Goal: Transaction & Acquisition: Book appointment/travel/reservation

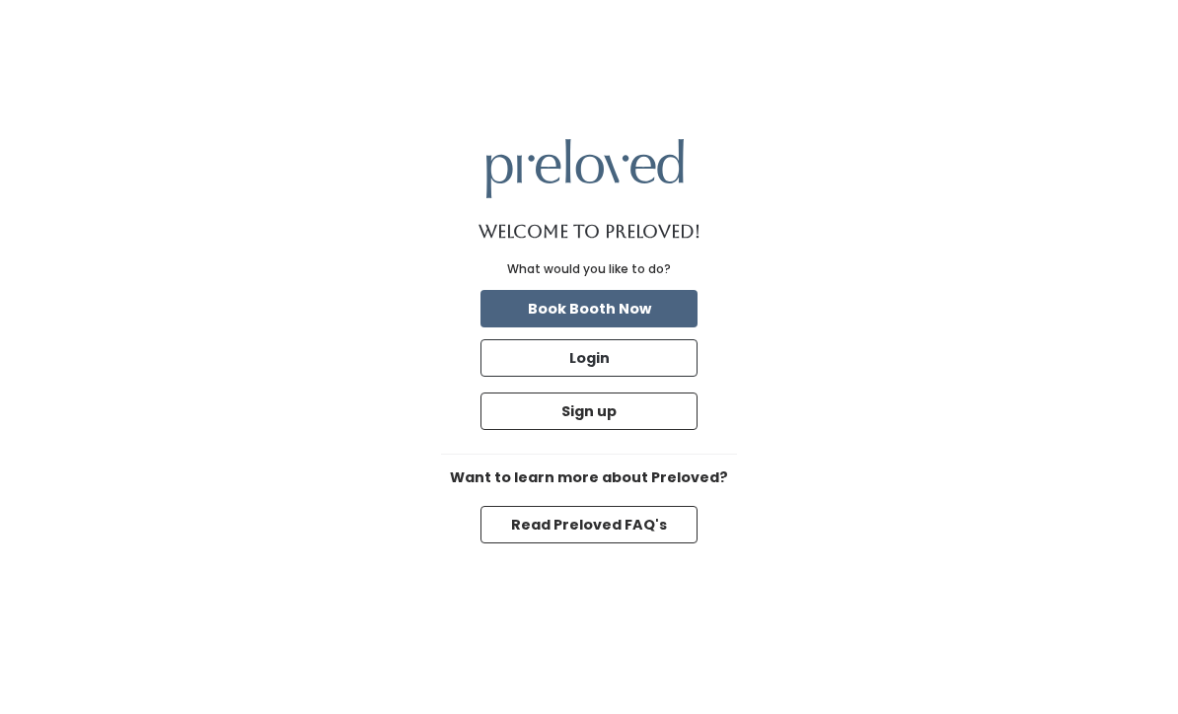
click at [651, 327] on button "Book Booth Now" at bounding box center [588, 308] width 217 height 37
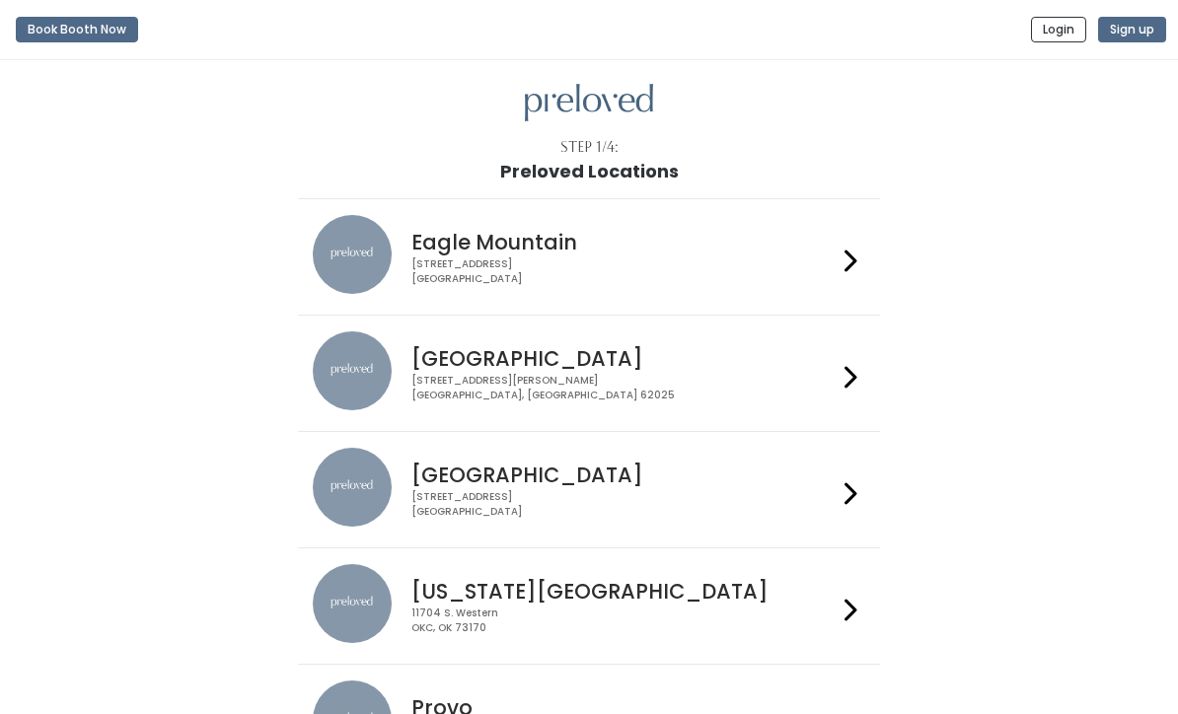
scroll to position [4, 0]
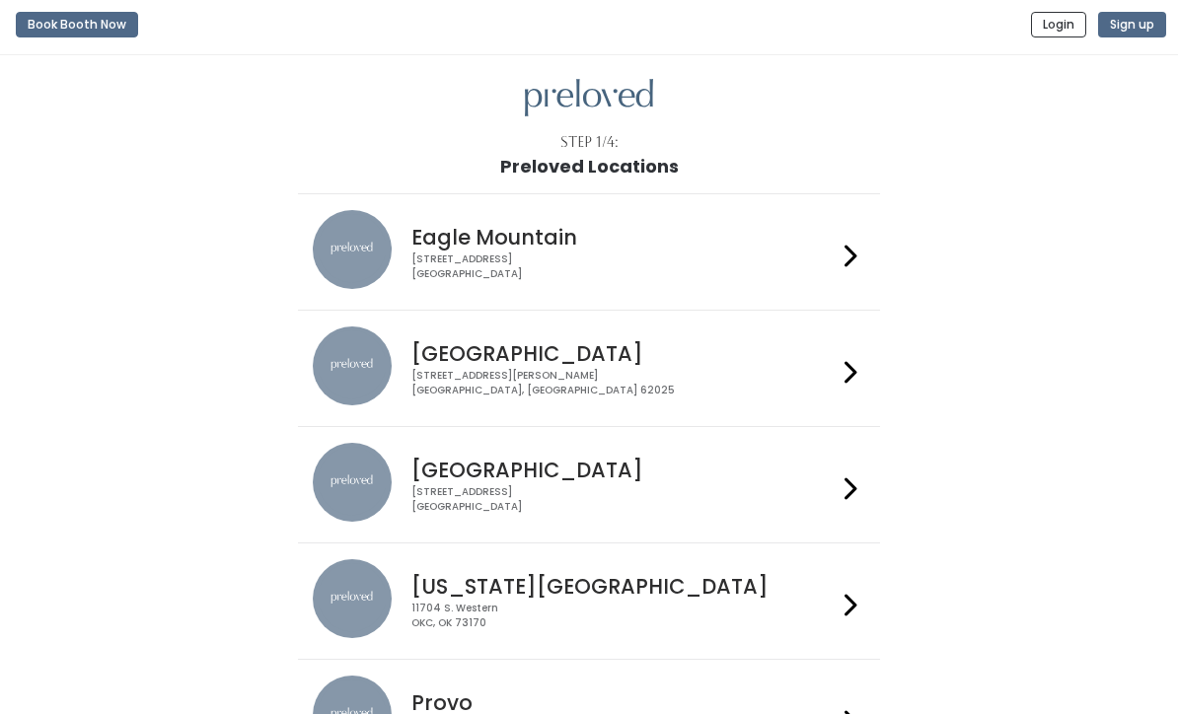
click at [846, 490] on icon at bounding box center [850, 489] width 13 height 29
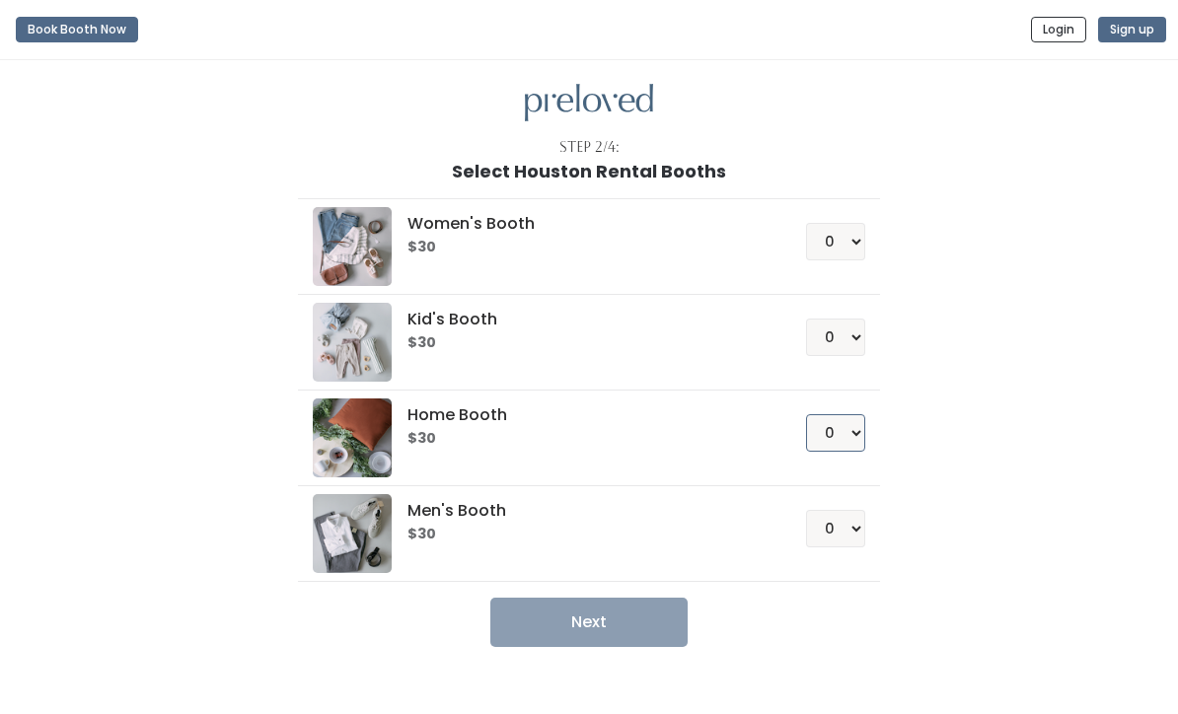
click at [847, 430] on select "0 1 2 3 4" at bounding box center [835, 432] width 59 height 37
select select "1"
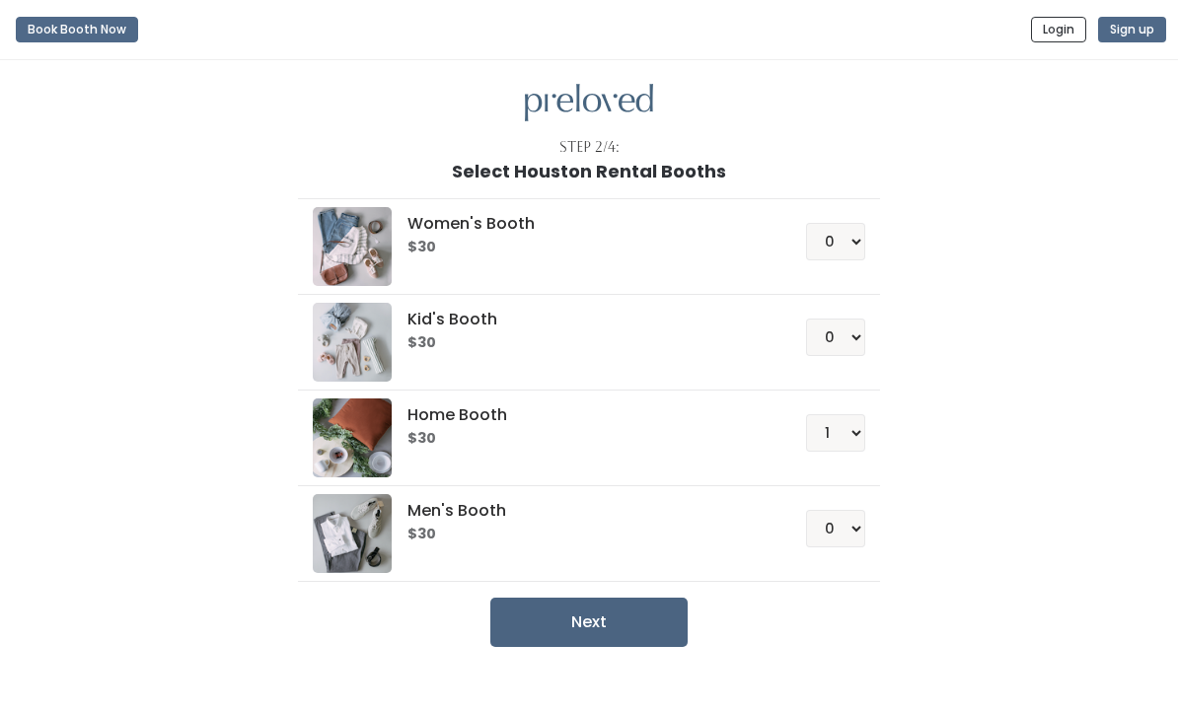
click at [652, 631] on button "Next" at bounding box center [588, 622] width 197 height 49
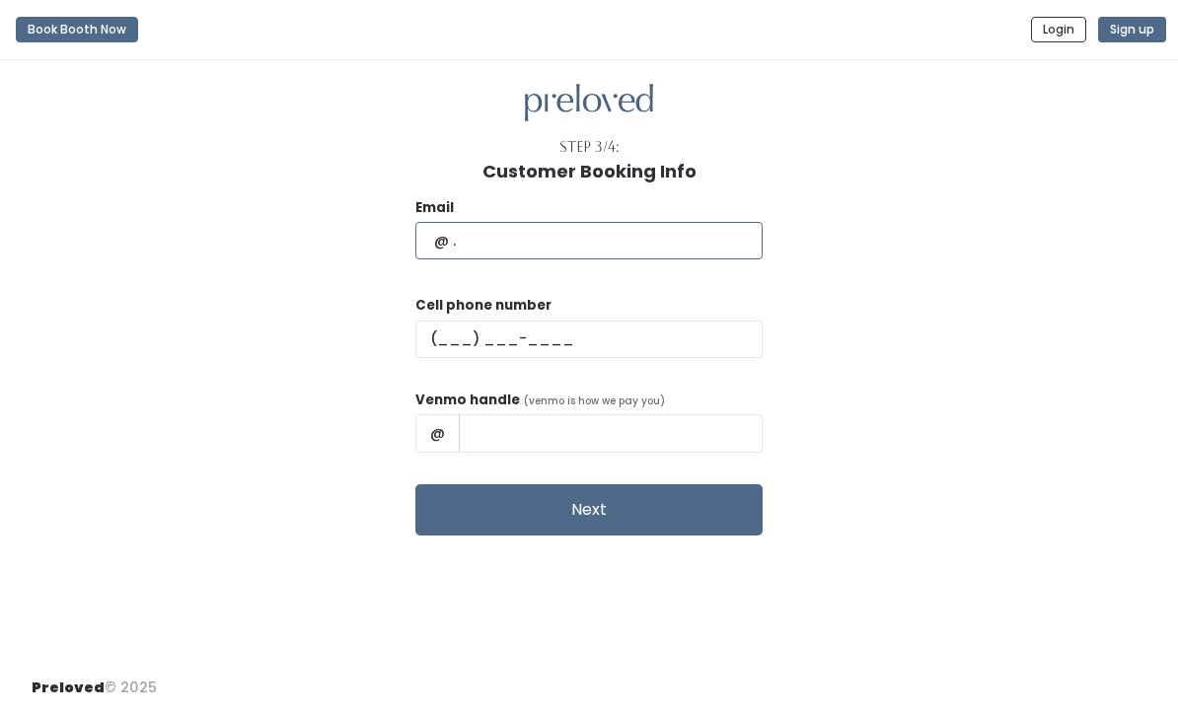
click at [623, 249] on input "text" at bounding box center [588, 240] width 347 height 37
type input "M"
type input "Mnpfahler@gmail.com"
click at [477, 324] on input "text" at bounding box center [588, 339] width 347 height 37
type input "(4__) ___-____"
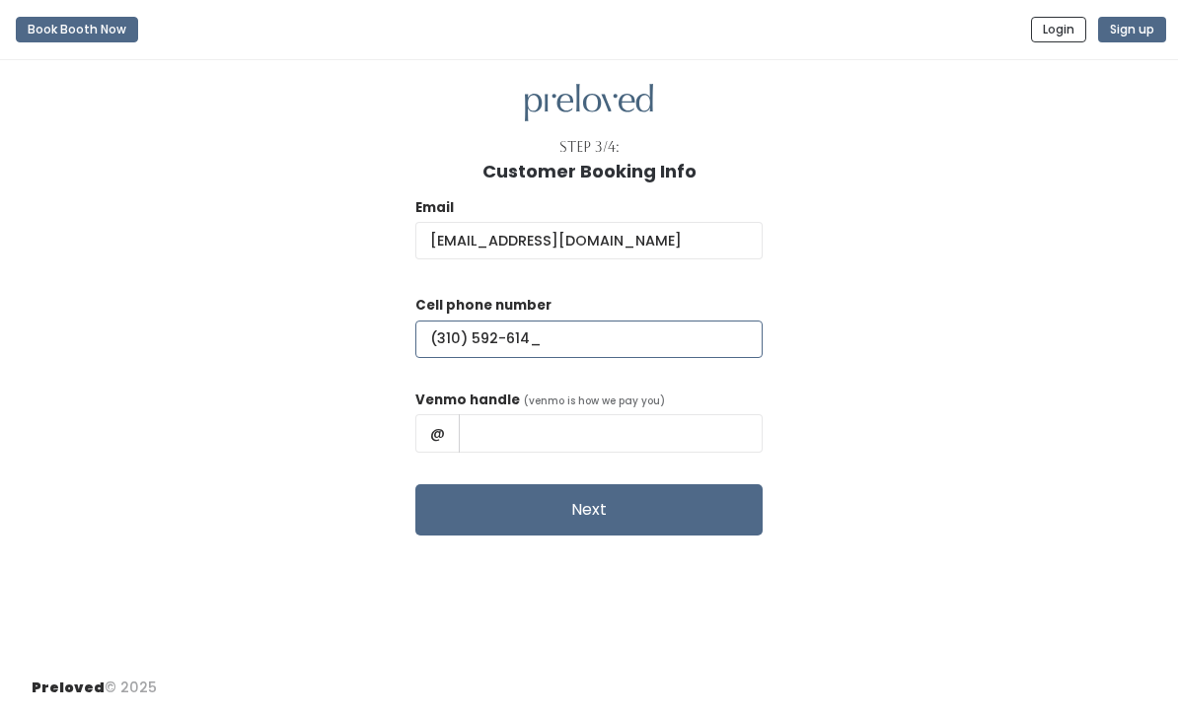
type input "(310) 592-6142"
click at [541, 449] on input "text" at bounding box center [611, 432] width 304 height 37
type input "Madelaine-Pfahler"
click at [674, 508] on button "Next" at bounding box center [588, 509] width 347 height 51
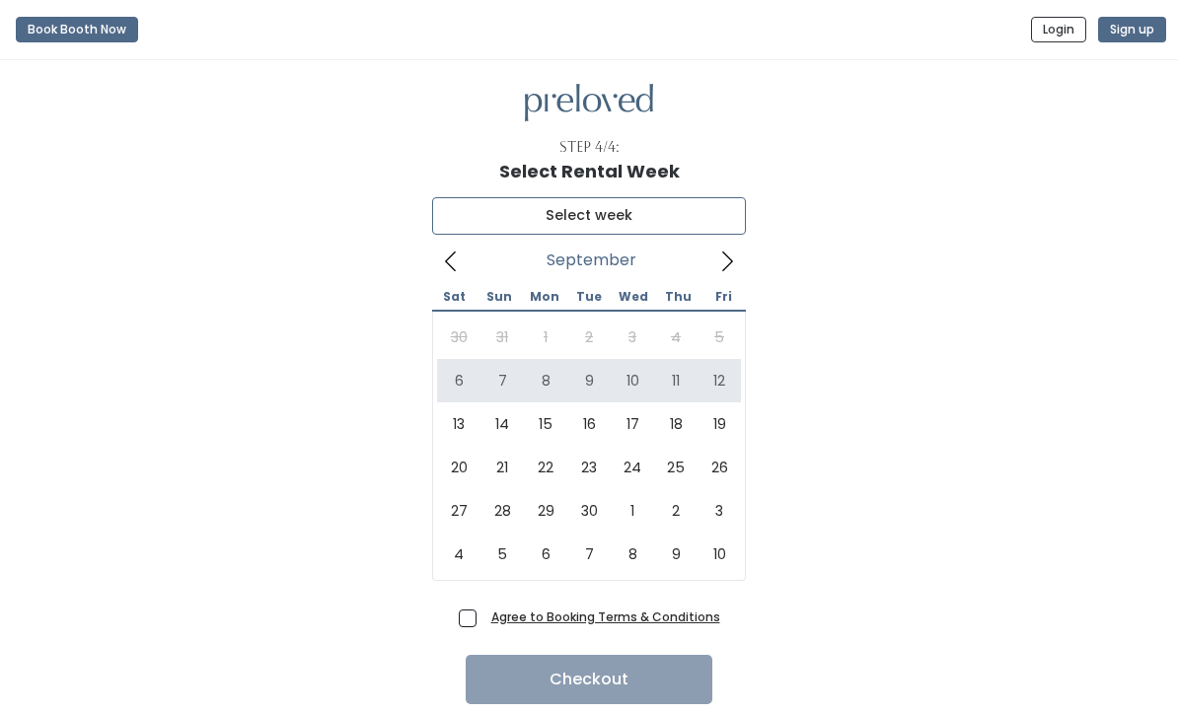
type input "September 6 to September 12"
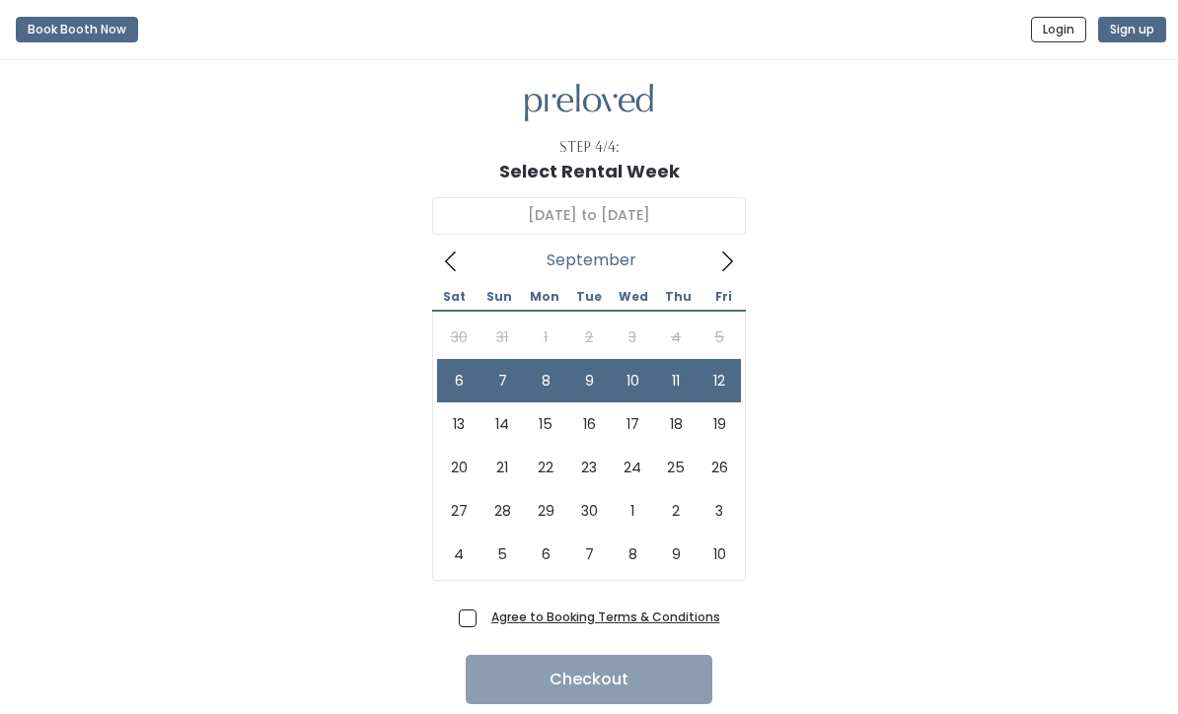
click at [483, 625] on span "Agree to Booking Terms & Conditions" at bounding box center [601, 617] width 237 height 20
click at [483, 619] on input "Agree to Booking Terms & Conditions" at bounding box center [489, 613] width 13 height 13
checkbox input "true"
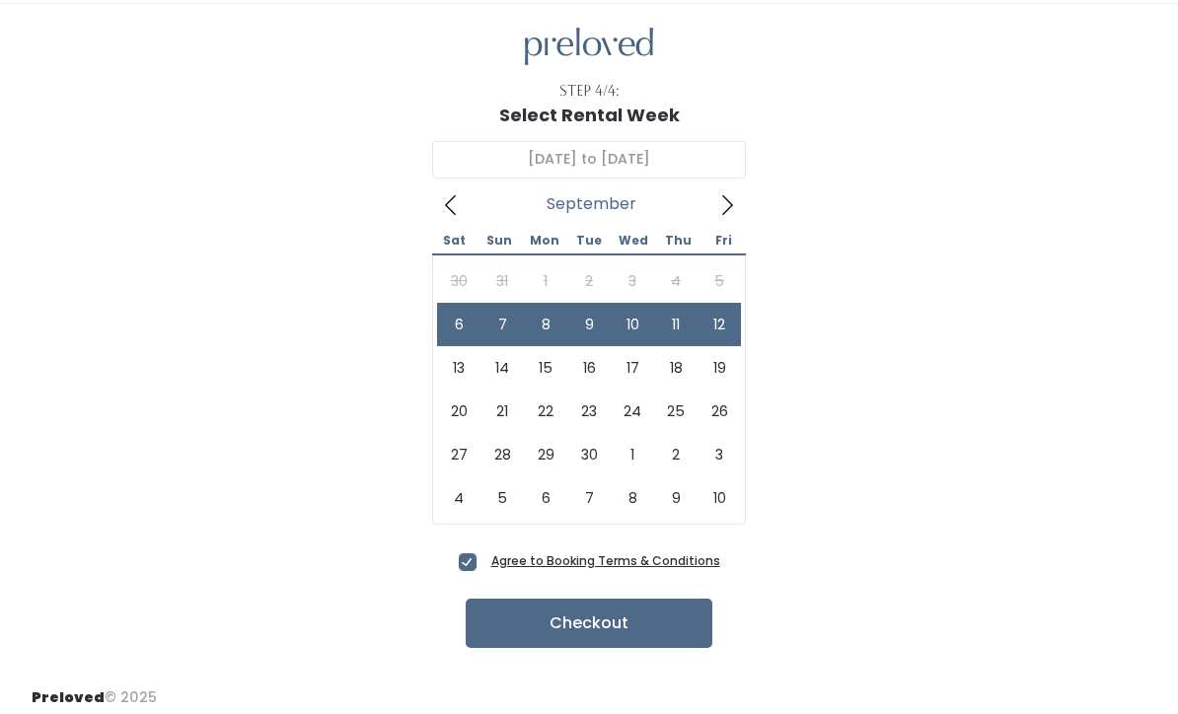
scroll to position [56, 0]
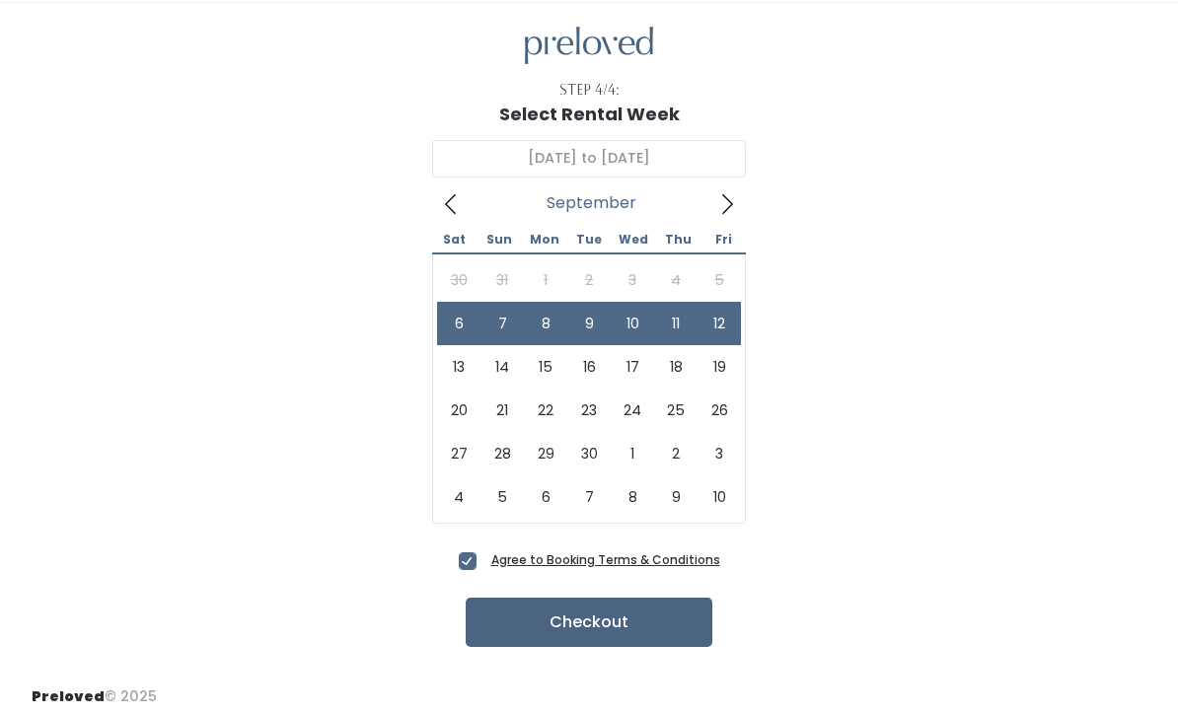
click at [676, 627] on button "Checkout" at bounding box center [589, 623] width 247 height 49
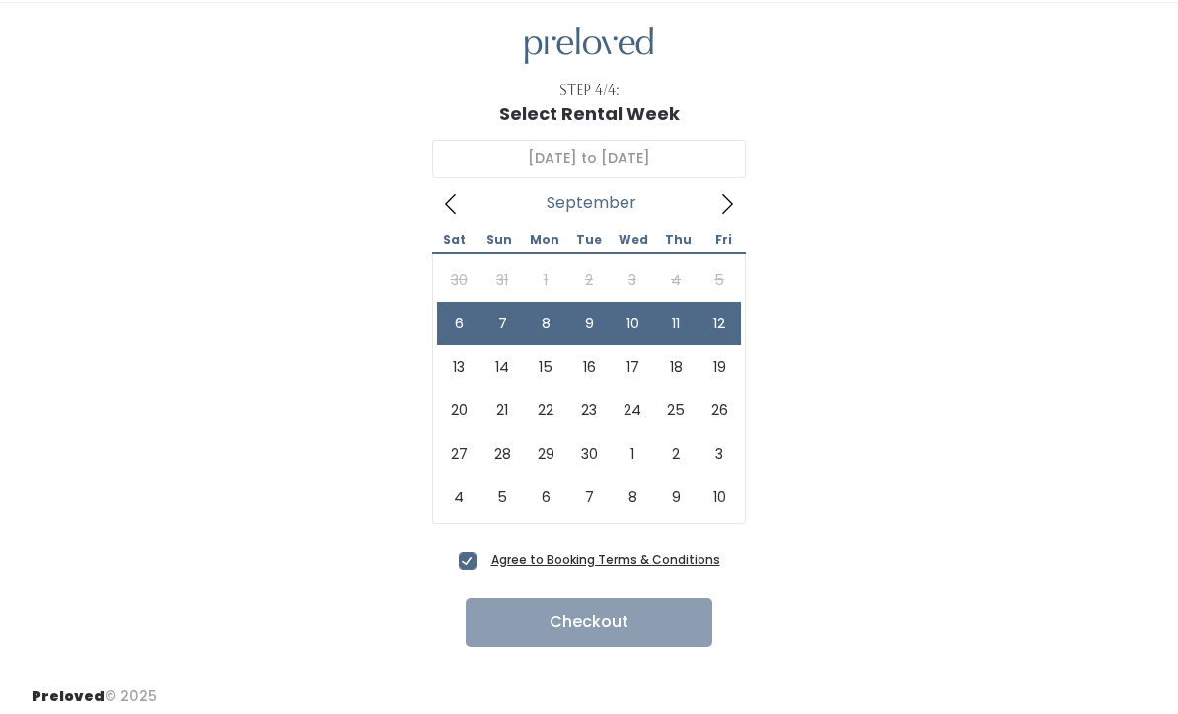
scroll to position [57, 0]
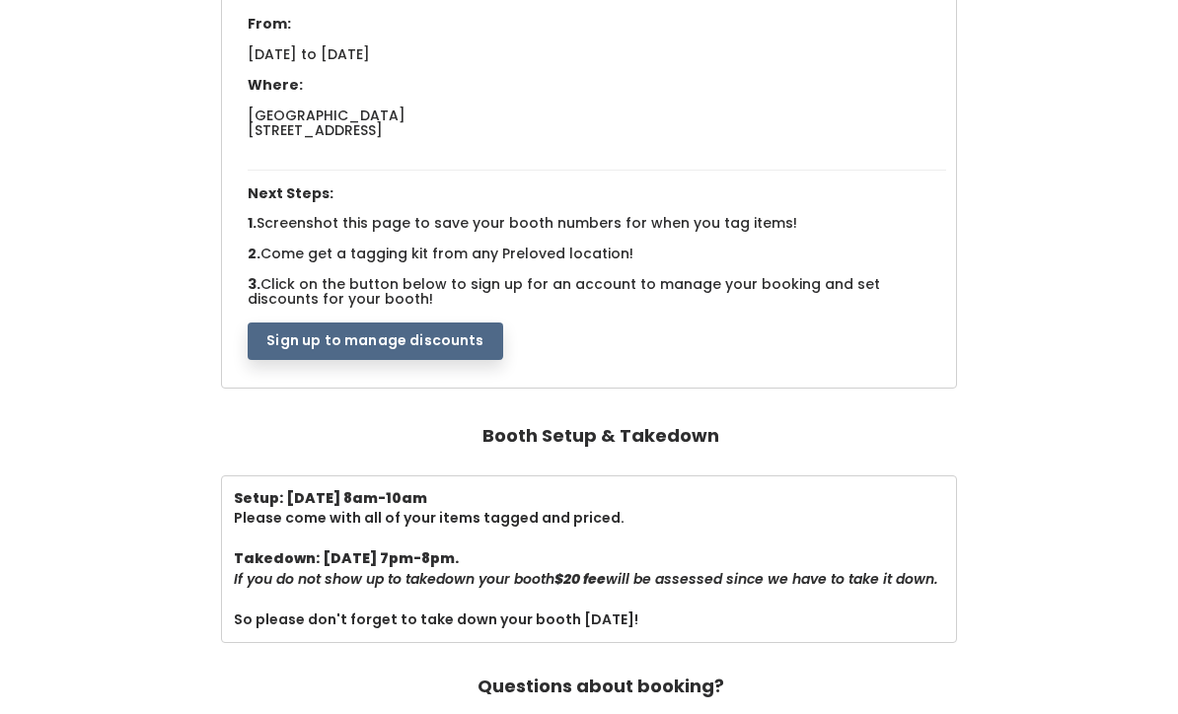
scroll to position [254, 0]
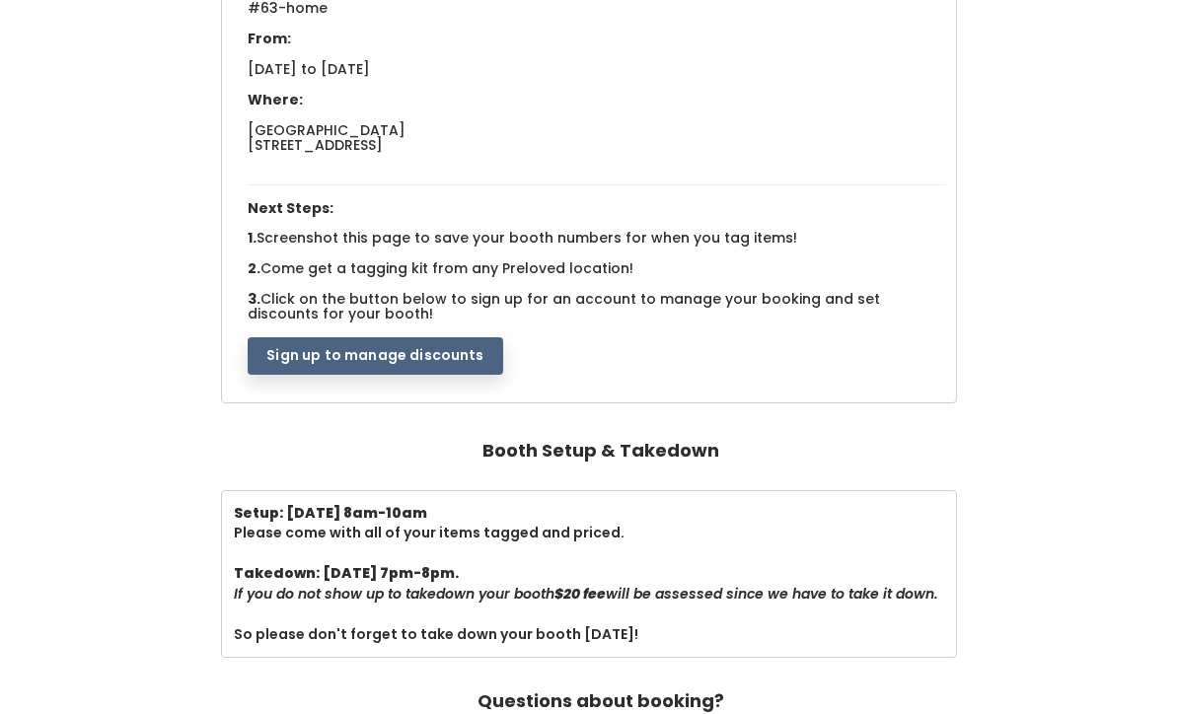
click at [433, 360] on button "Sign up to manage discounts" at bounding box center [375, 355] width 254 height 37
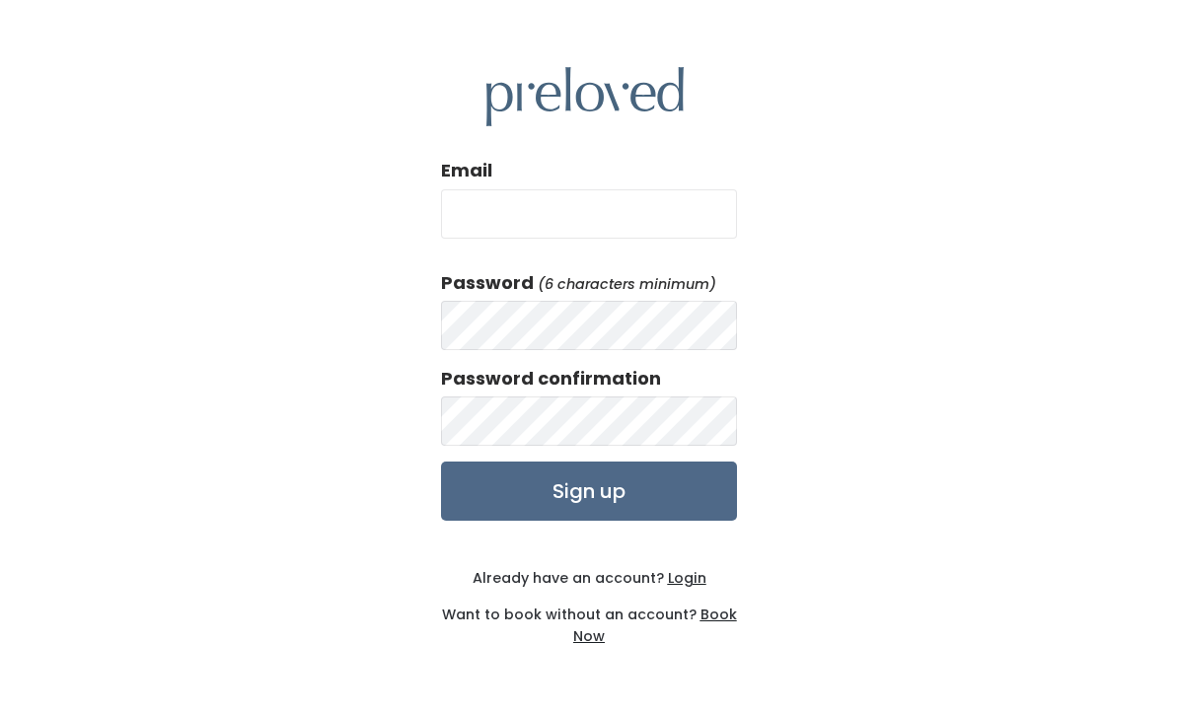
type input "m"
click at [691, 588] on u "Login" at bounding box center [687, 578] width 38 height 20
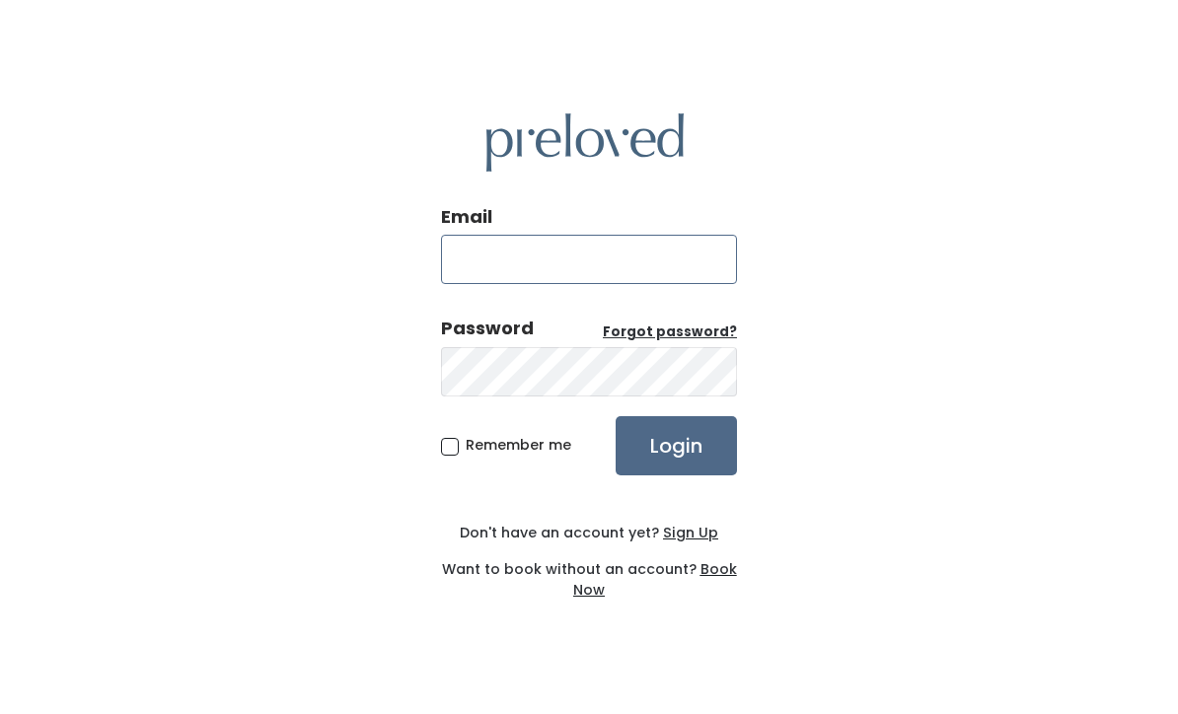
type input "[EMAIL_ADDRESS][DOMAIN_NAME]"
click at [676, 475] on input "Login" at bounding box center [676, 445] width 121 height 59
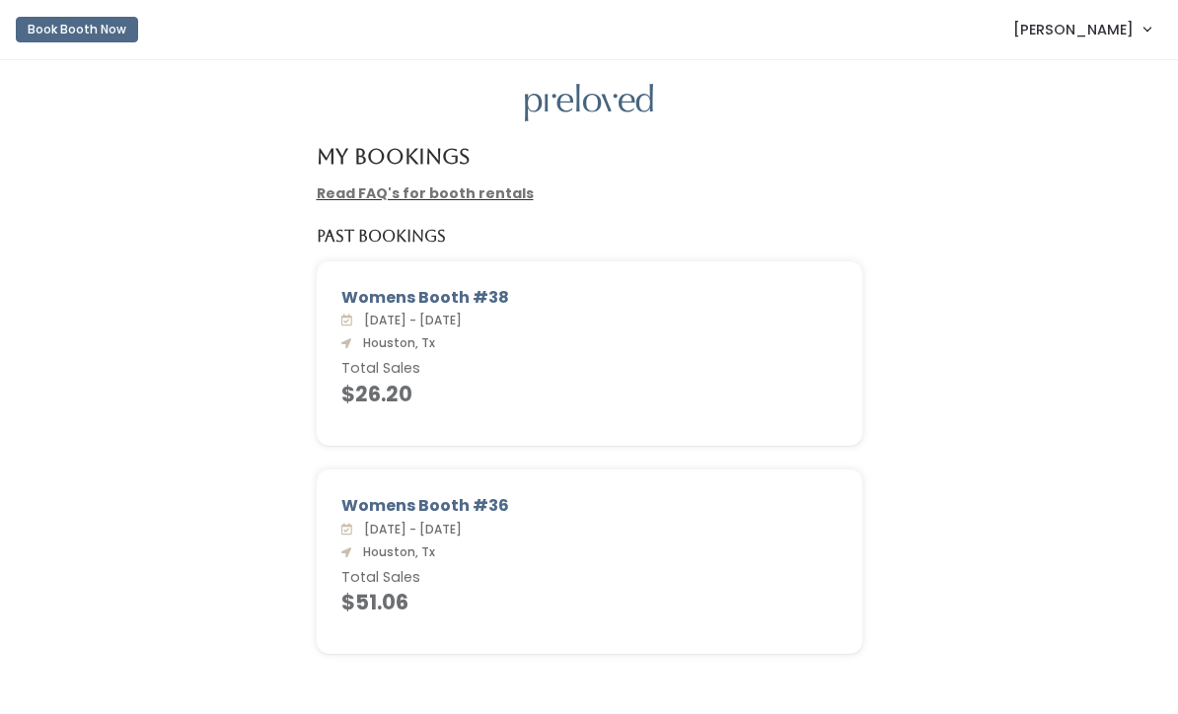
click at [1123, 36] on span "[PERSON_NAME]" at bounding box center [1073, 30] width 120 height 22
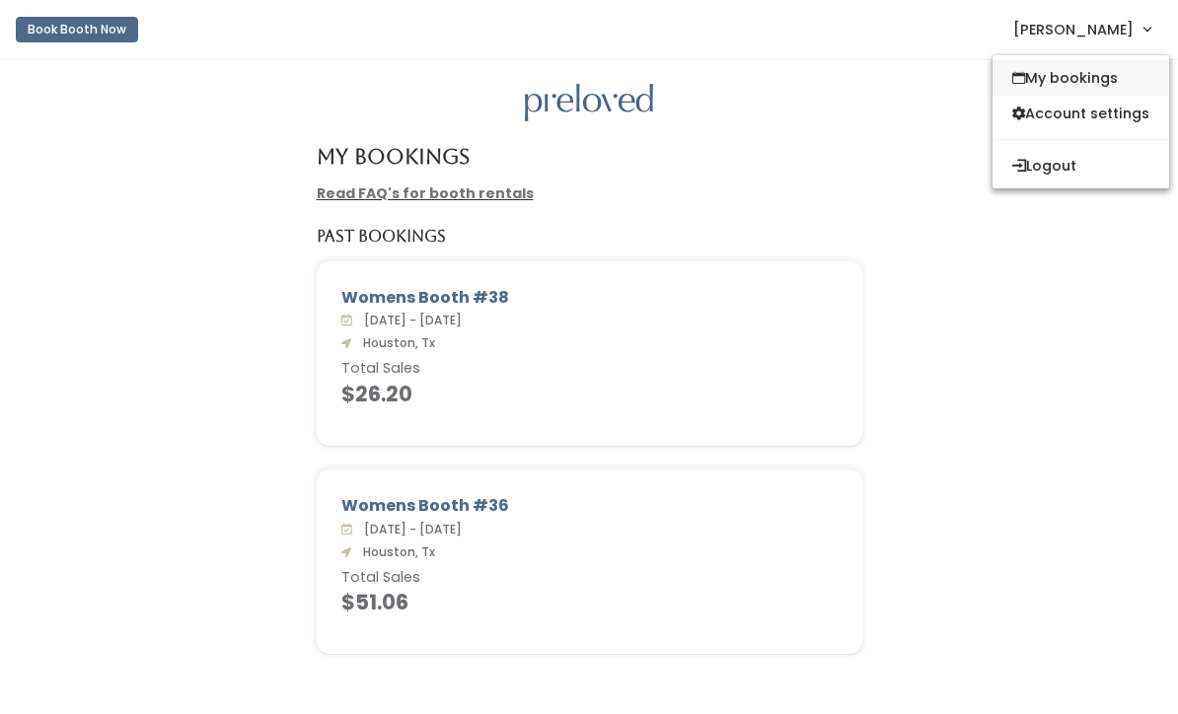
click at [1091, 76] on link "My bookings" at bounding box center [1080, 78] width 177 height 36
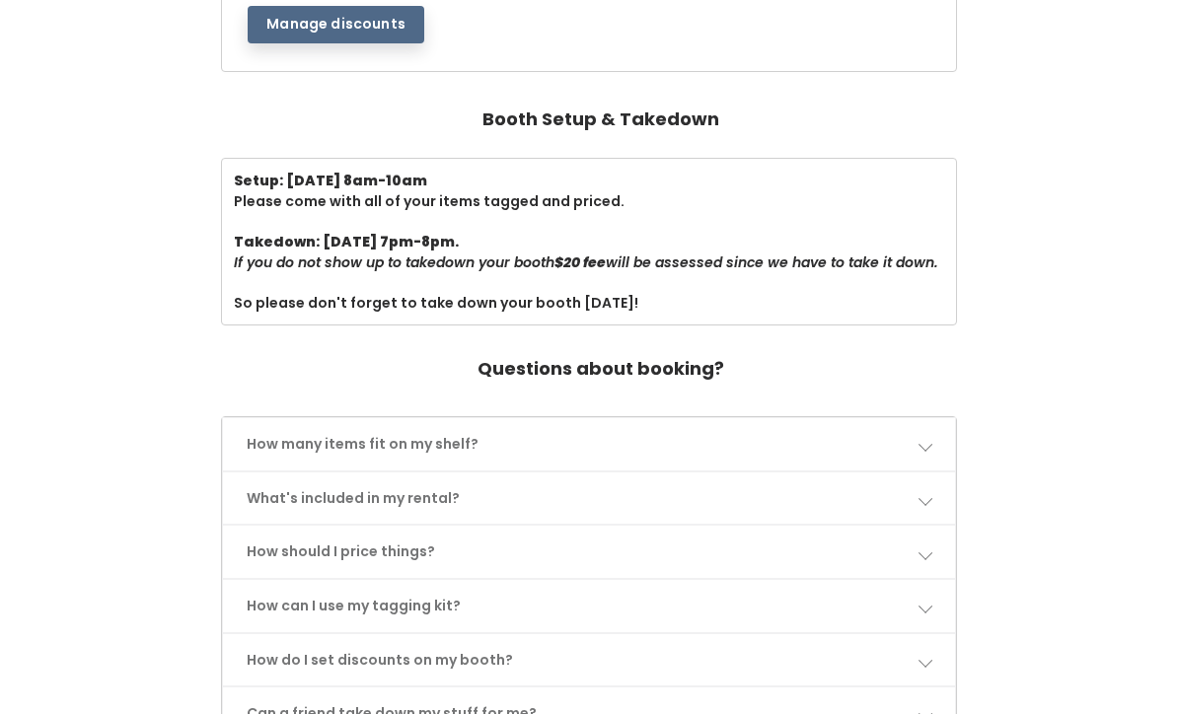
scroll to position [554, 0]
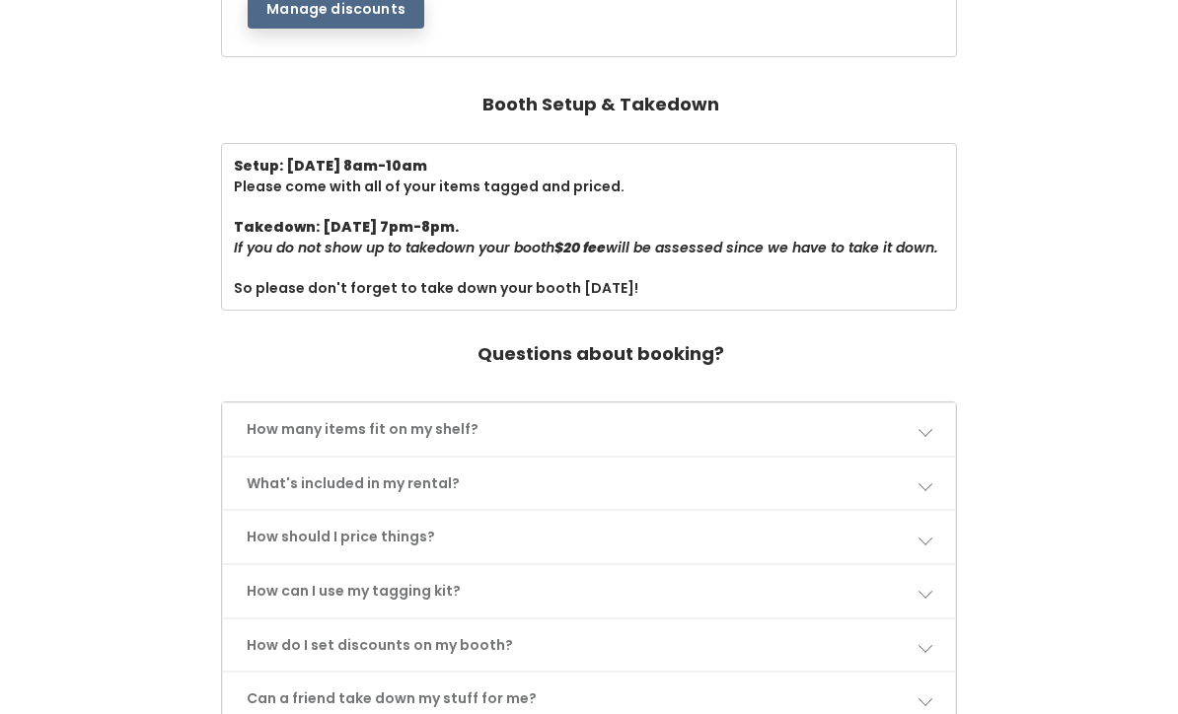
click at [933, 447] on link "How many items fit on my shelf?" at bounding box center [588, 429] width 731 height 52
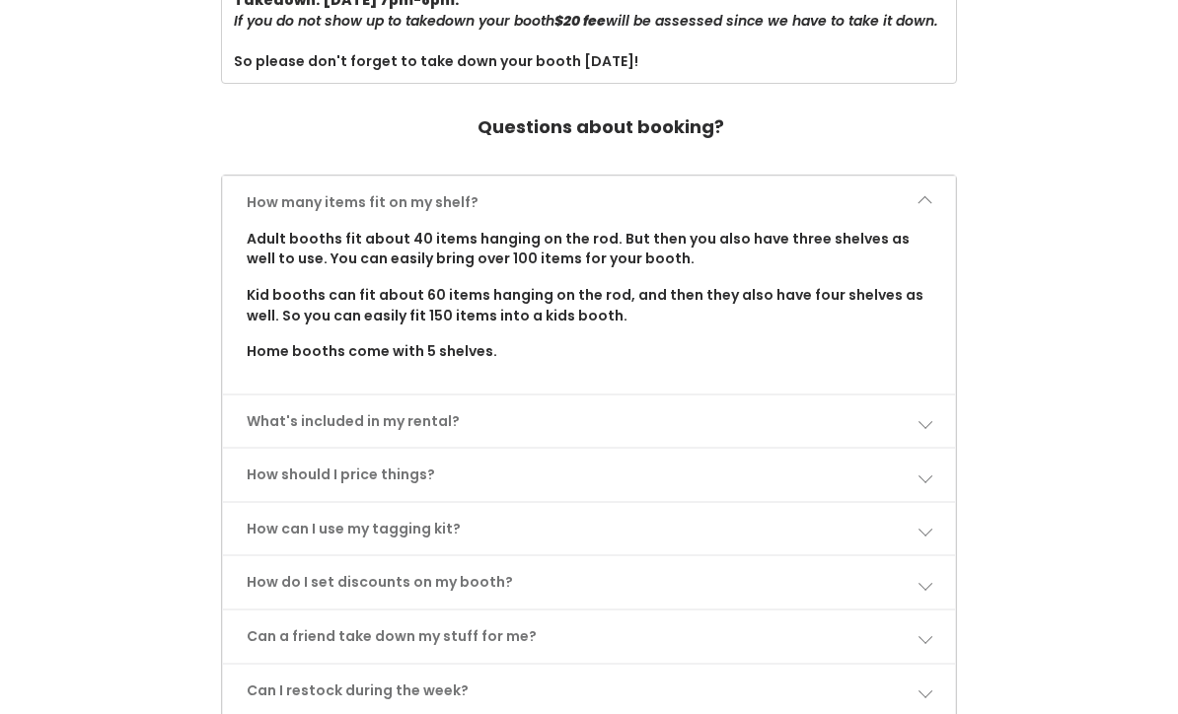
scroll to position [781, 0]
click at [944, 212] on link "How many items fit on my shelf?" at bounding box center [588, 203] width 731 height 52
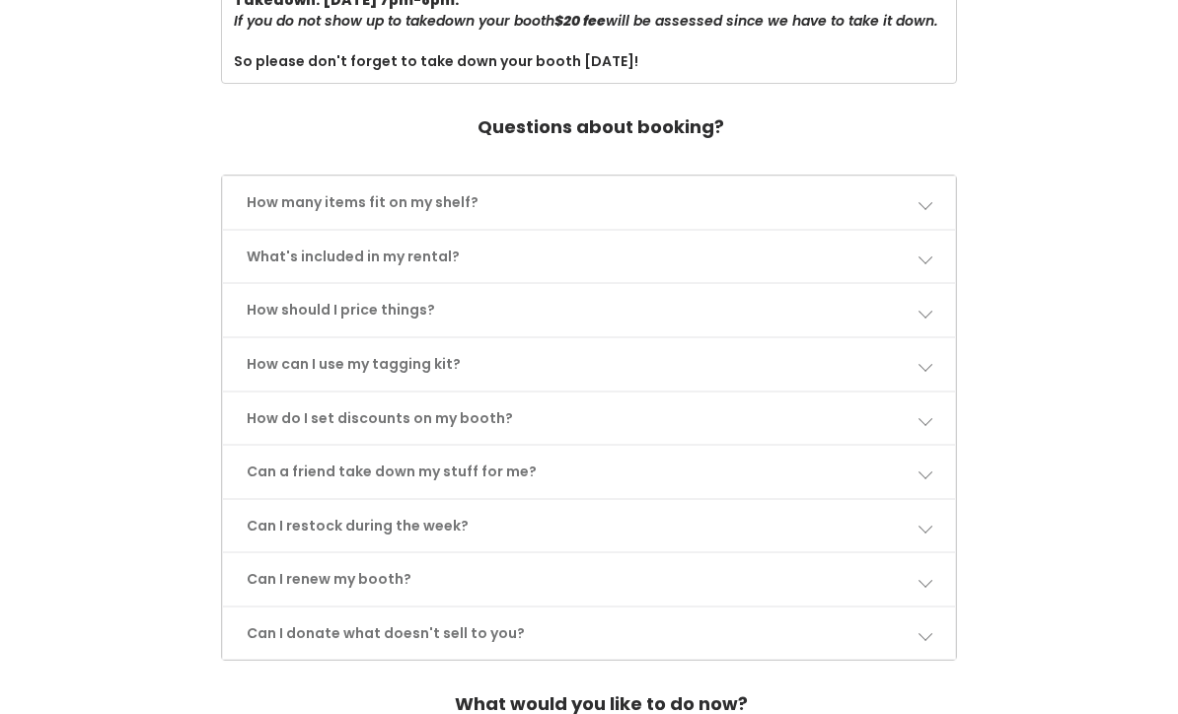
click at [929, 262] on span at bounding box center [924, 257] width 14 height 14
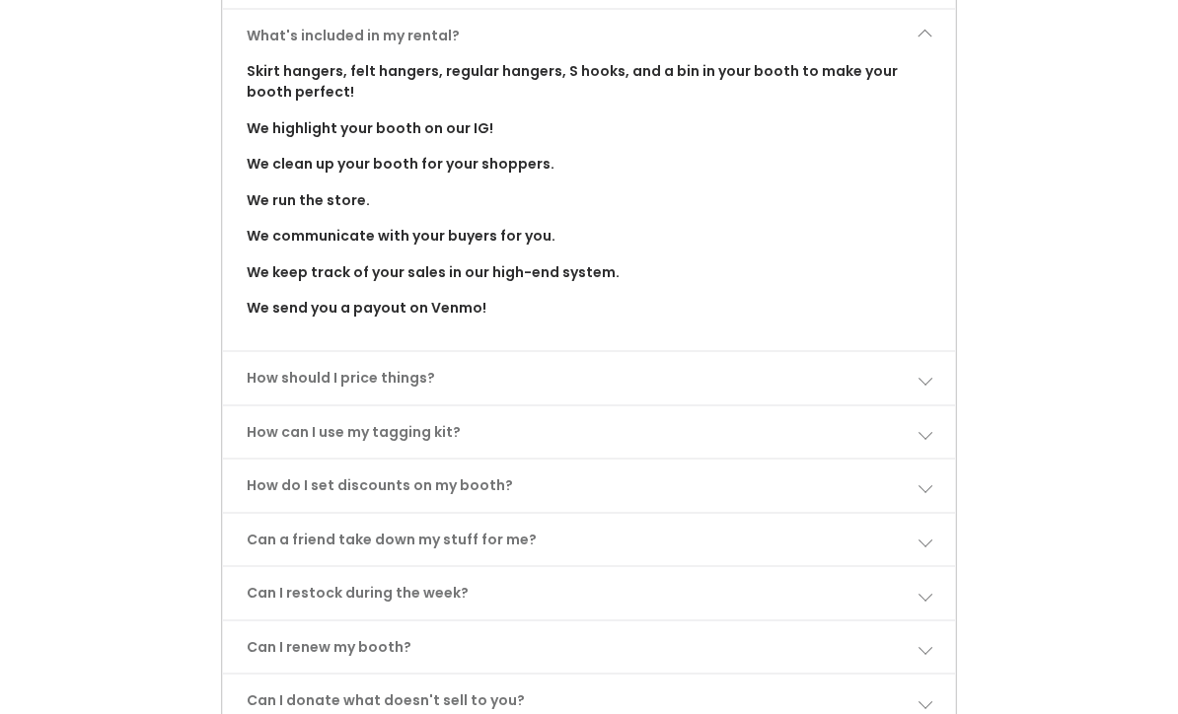
scroll to position [1002, 0]
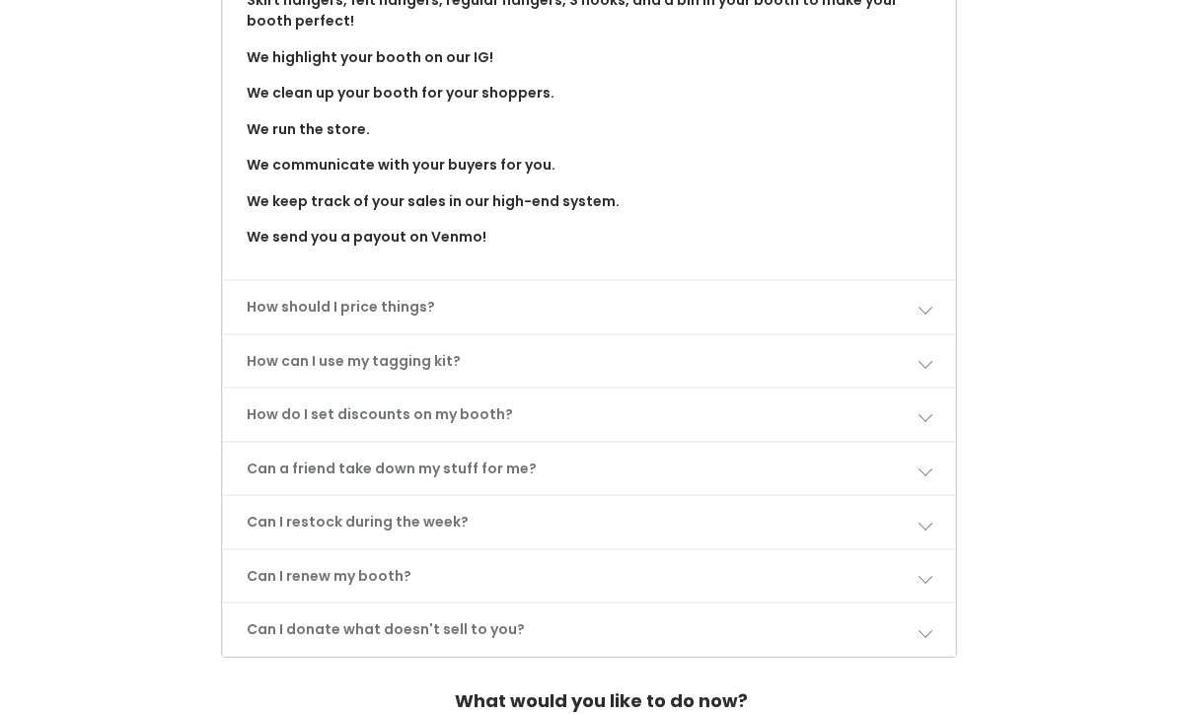
click at [928, 313] on span at bounding box center [924, 308] width 14 height 14
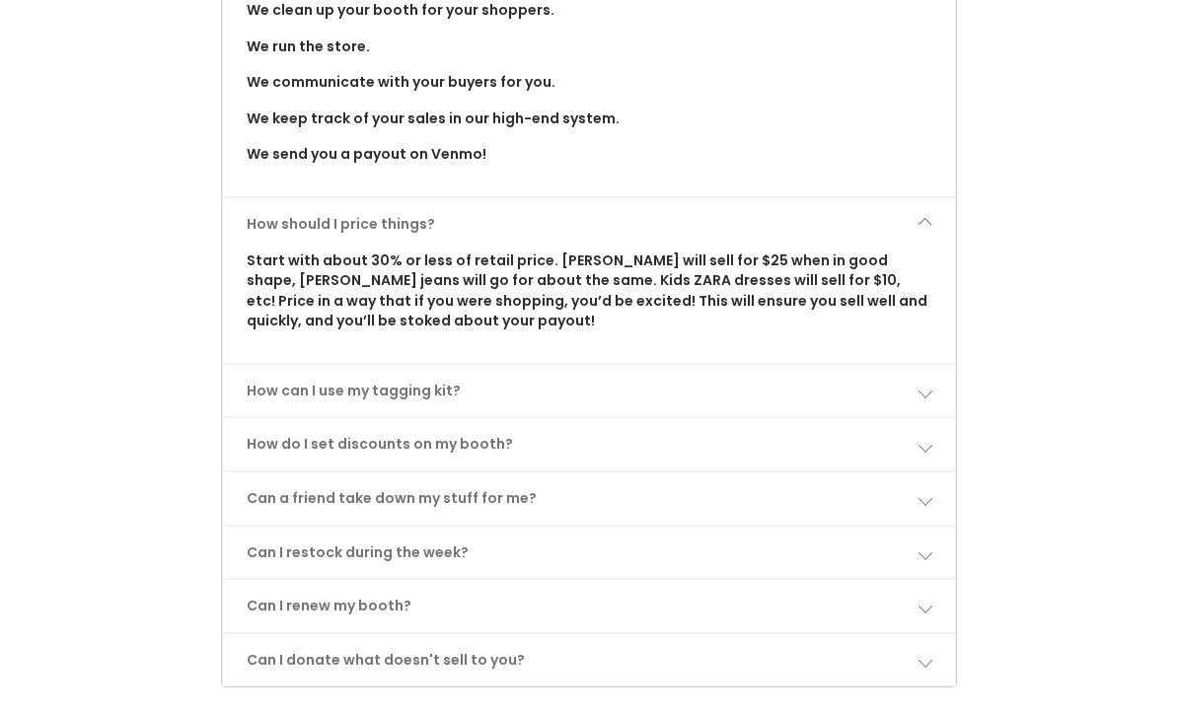
scroll to position [1159, 0]
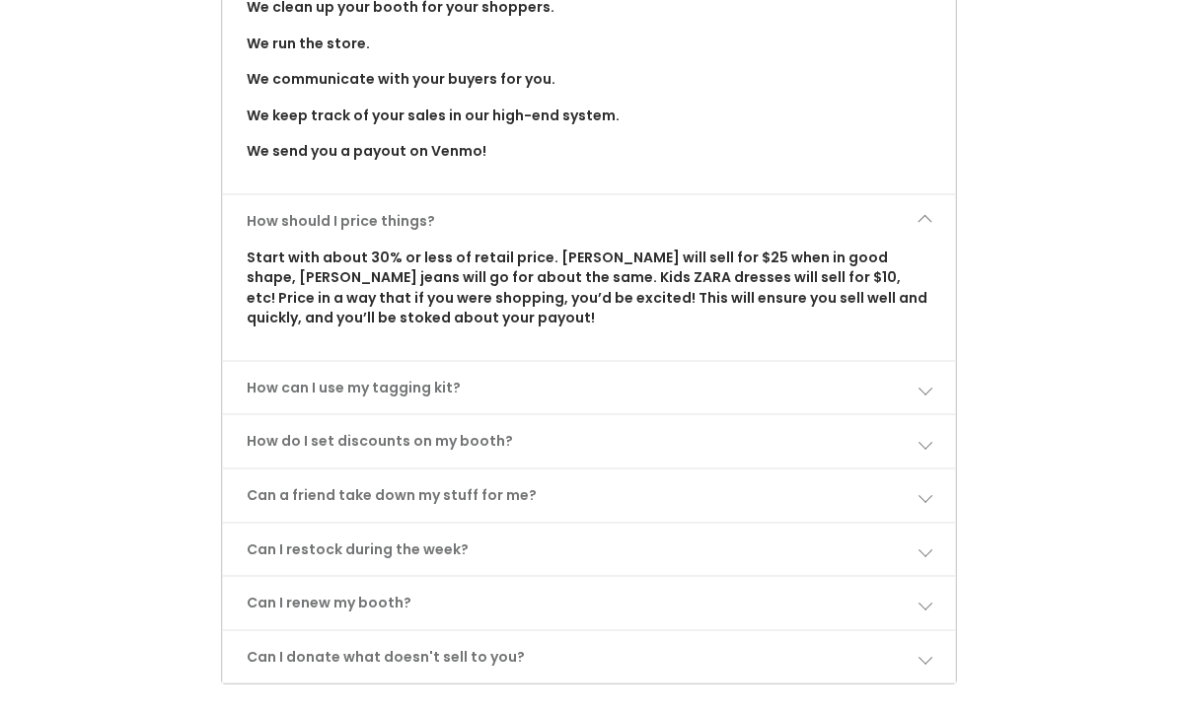
click at [918, 385] on span at bounding box center [924, 388] width 14 height 14
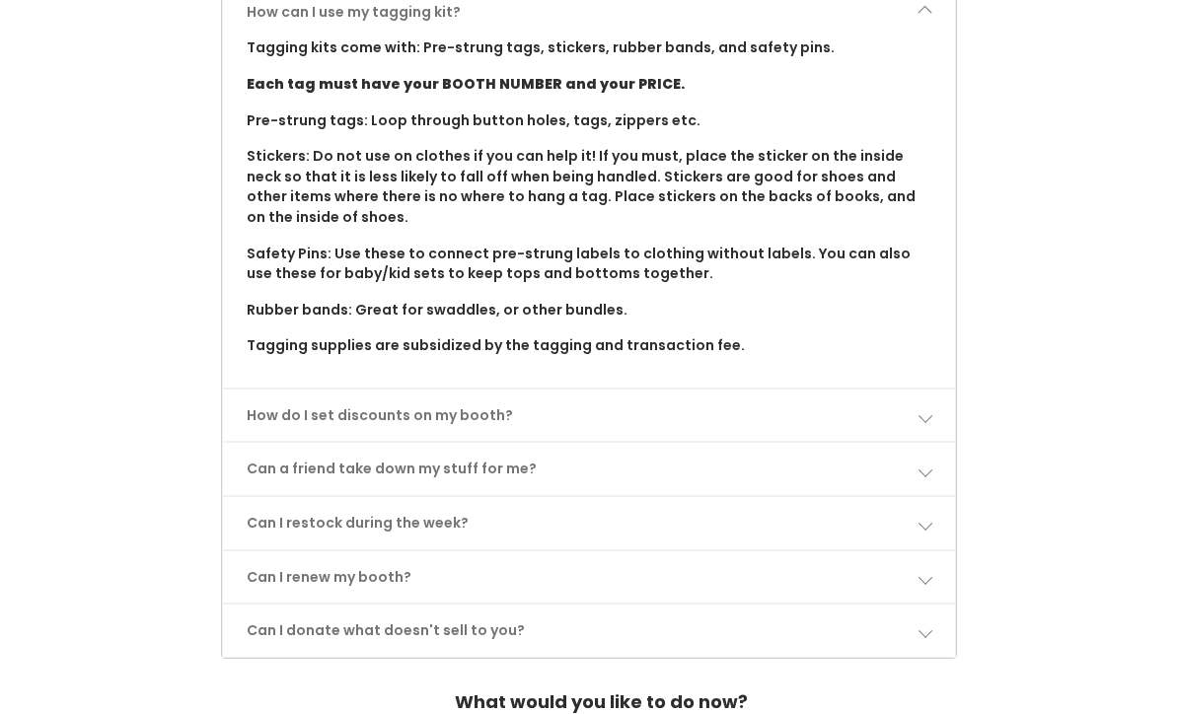
scroll to position [1596, 0]
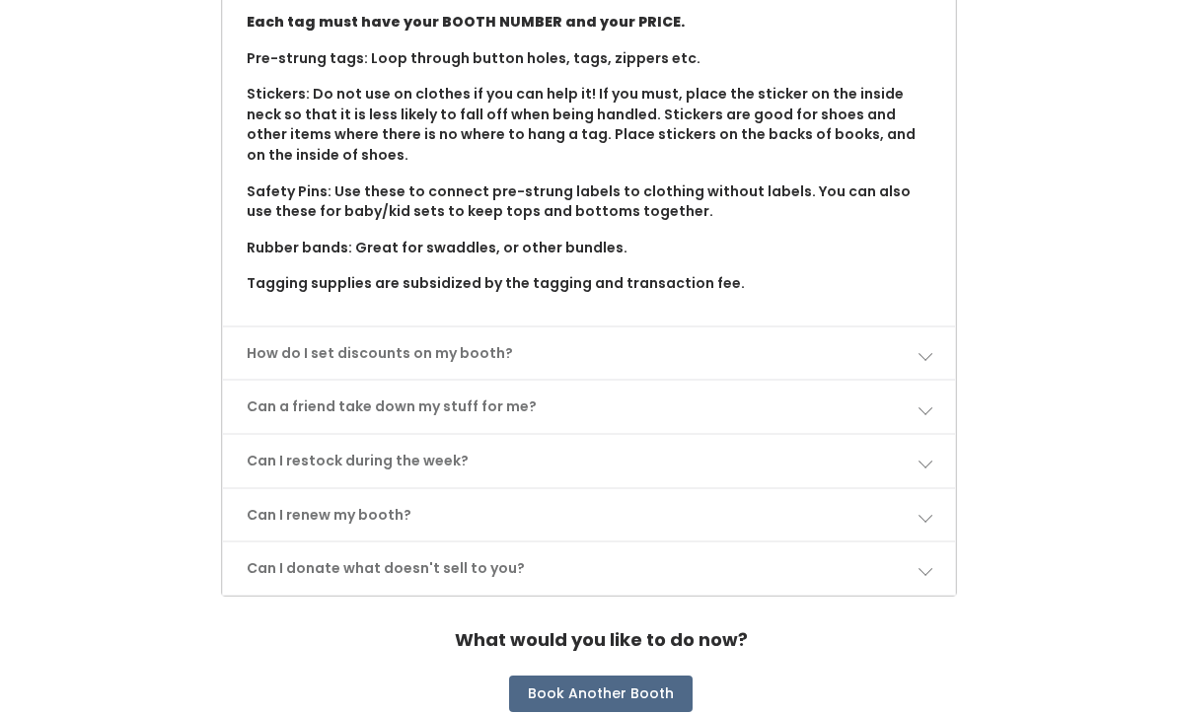
click at [920, 347] on span at bounding box center [924, 354] width 14 height 14
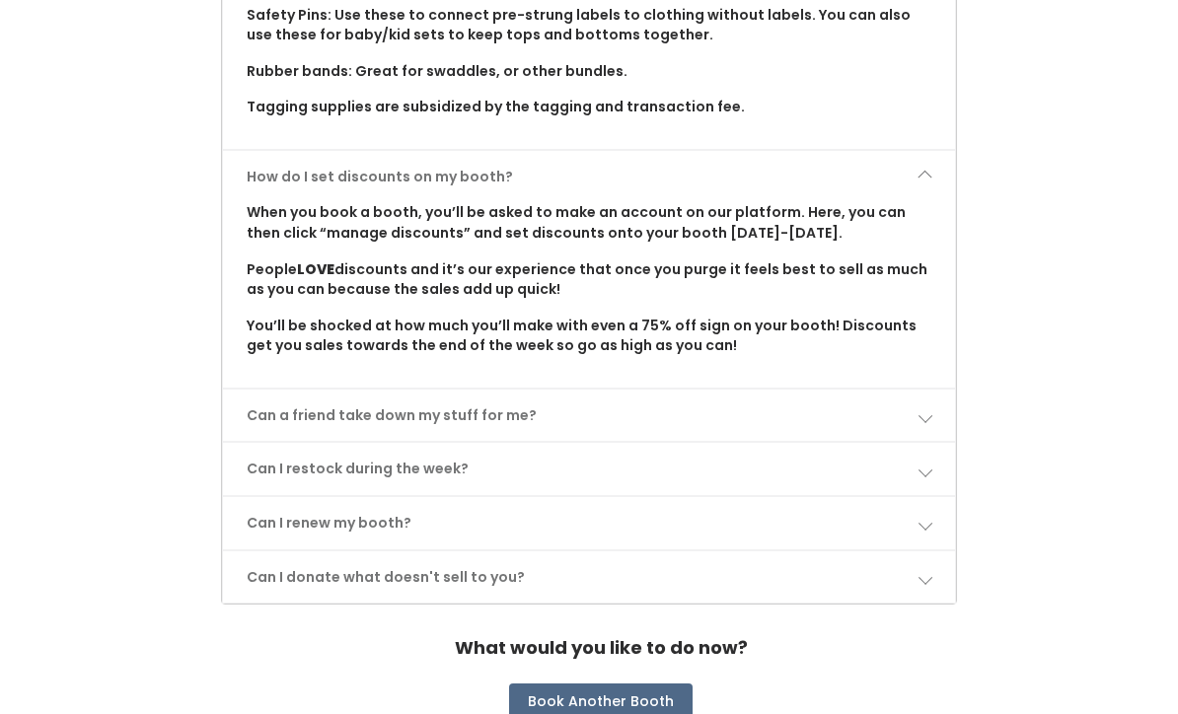
scroll to position [1778, 0]
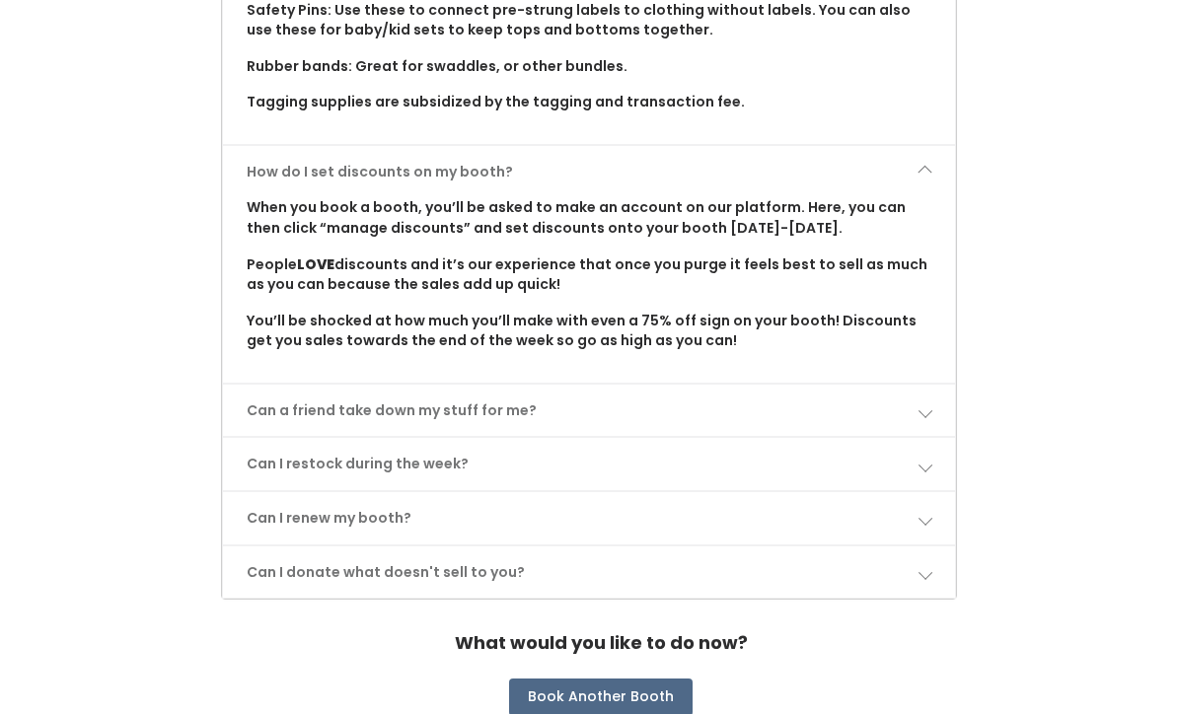
click at [925, 386] on link "Can a friend take down my stuff for me?" at bounding box center [588, 412] width 731 height 52
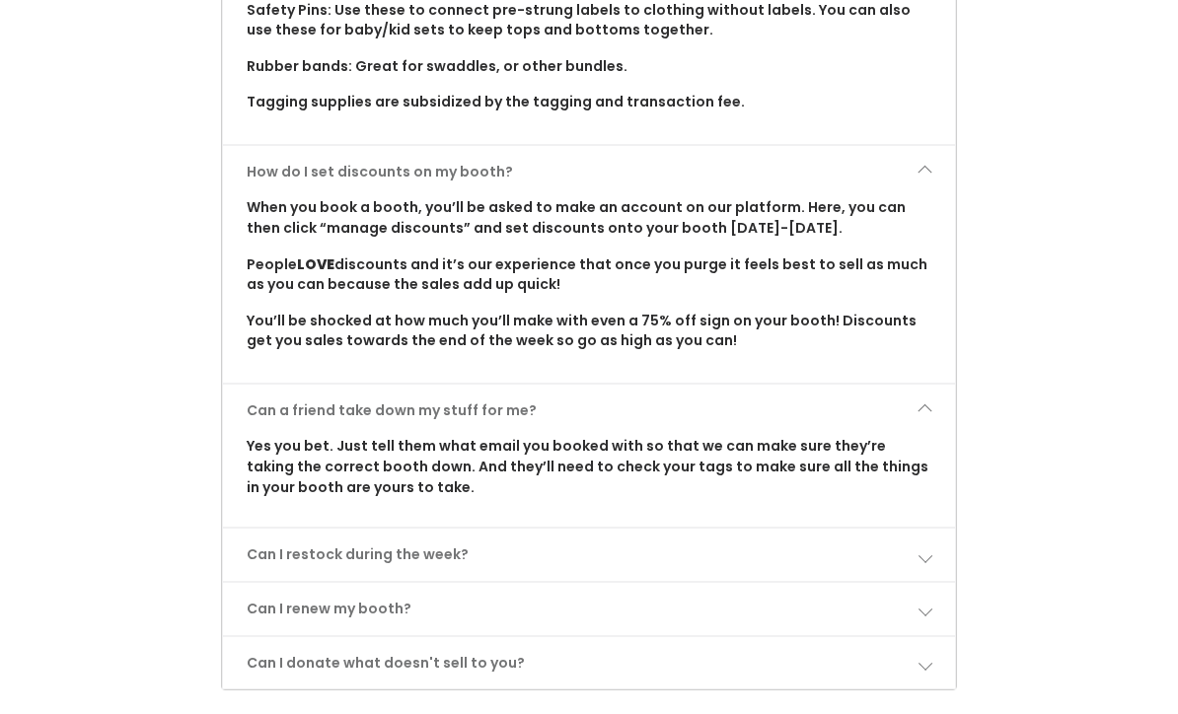
scroll to position [1779, 0]
click at [929, 403] on span at bounding box center [924, 410] width 14 height 14
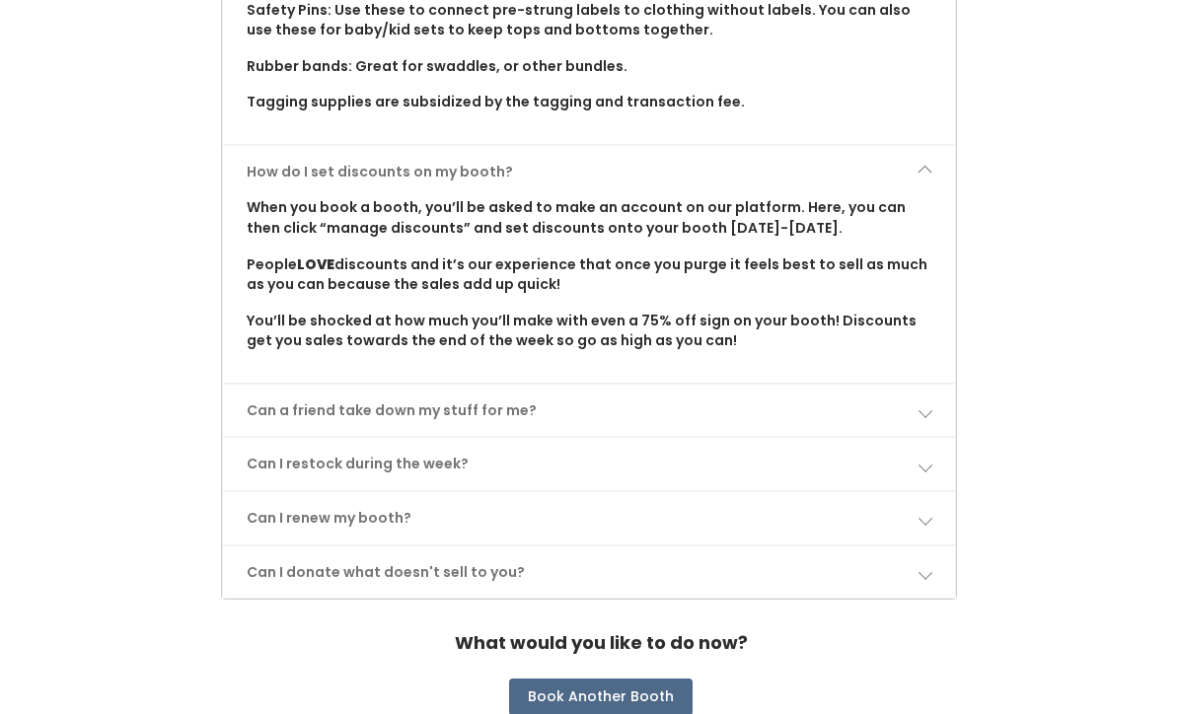
scroll to position [1778, 0]
click at [925, 459] on span at bounding box center [924, 466] width 14 height 14
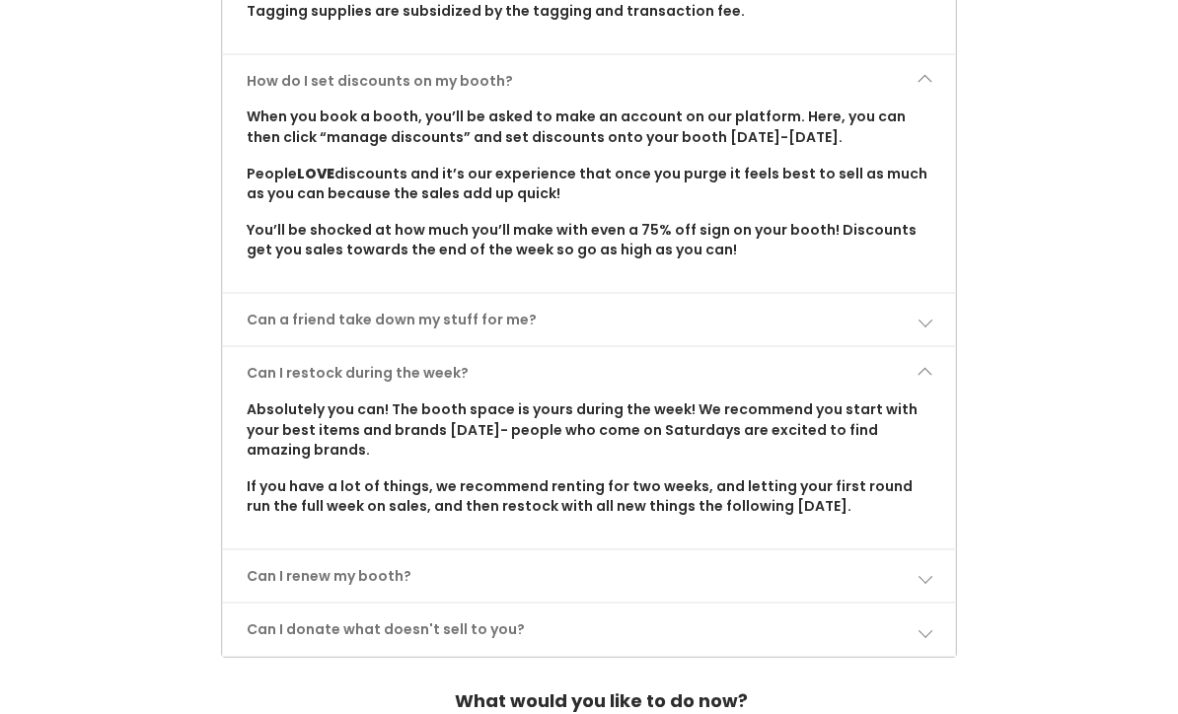
scroll to position [1872, 0]
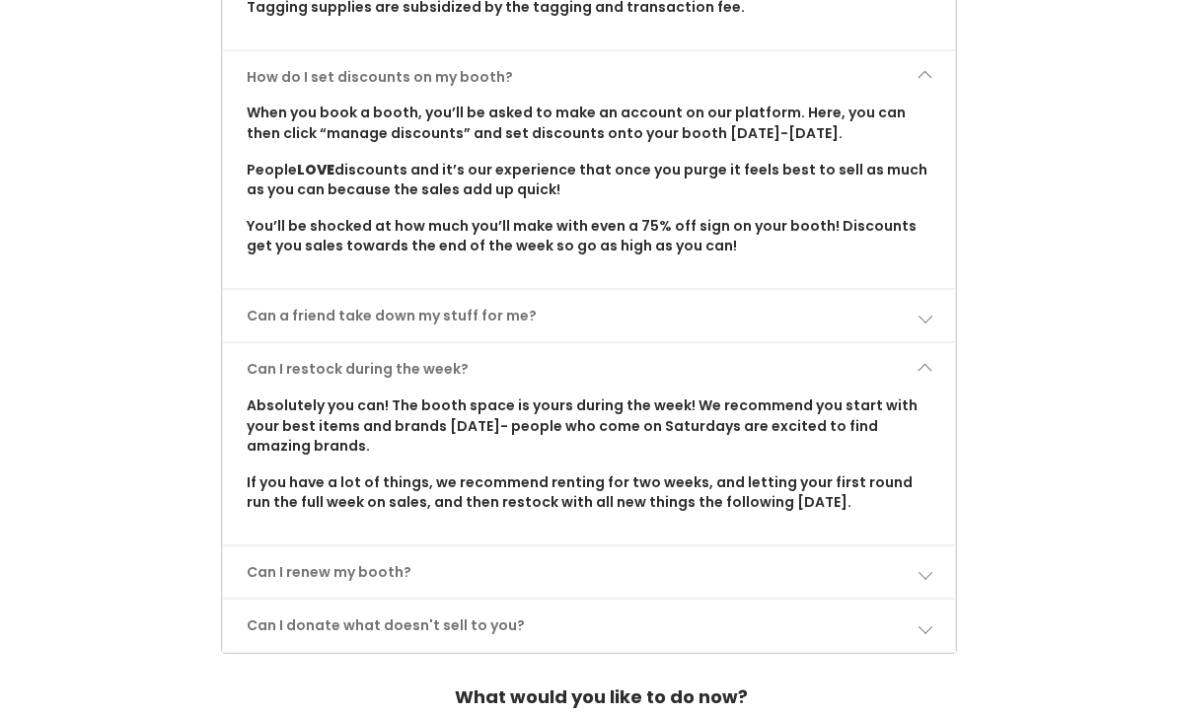
click at [931, 606] on link "Can I donate what doesn't sell to you?" at bounding box center [588, 627] width 731 height 52
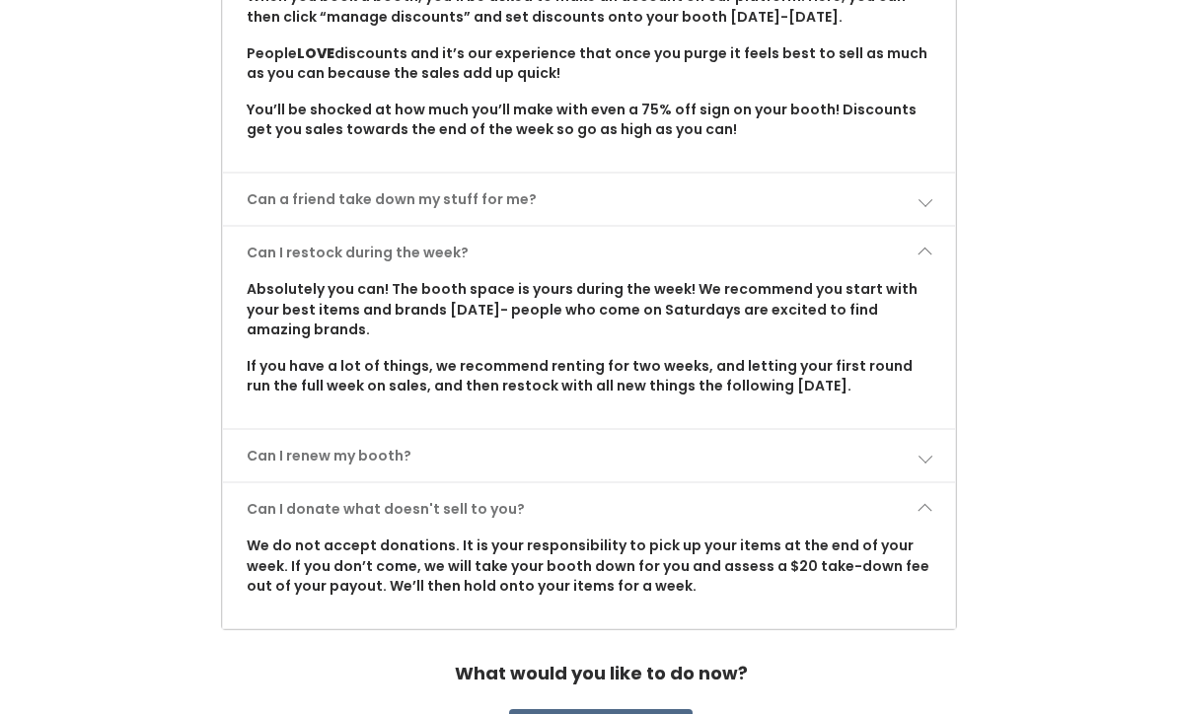
scroll to position [2014, 0]
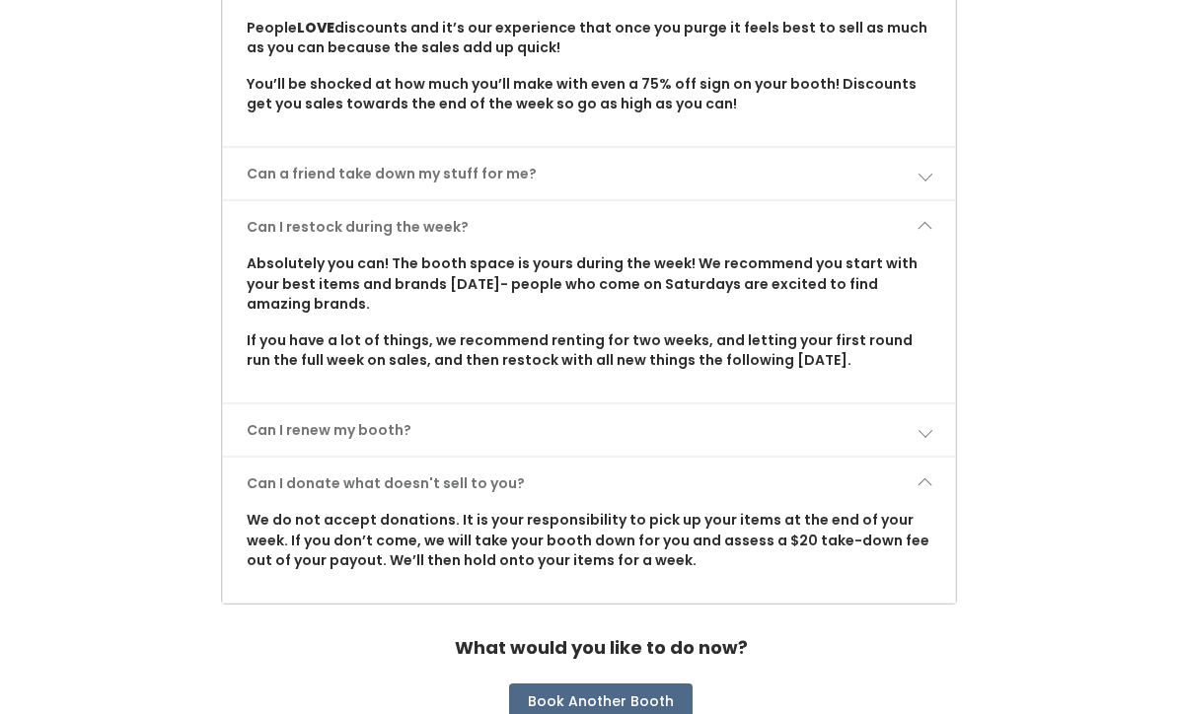
click at [928, 424] on span at bounding box center [924, 431] width 14 height 14
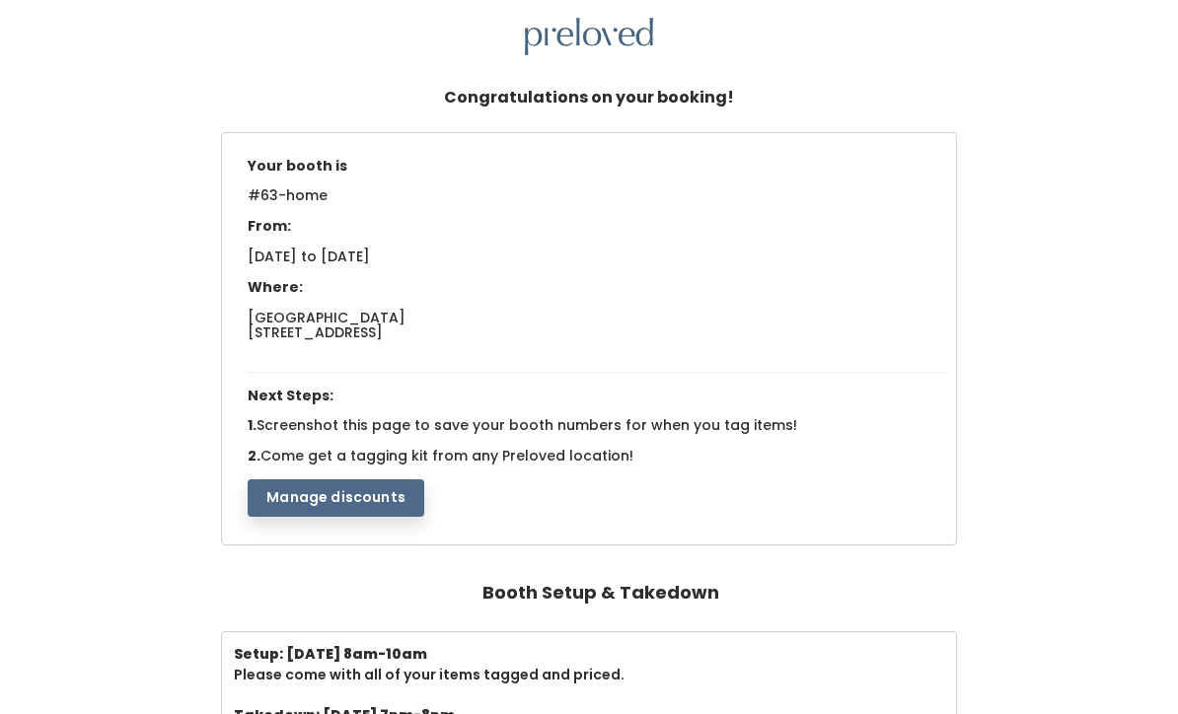
scroll to position [0, 0]
